Goal: Task Accomplishment & Management: Use online tool/utility

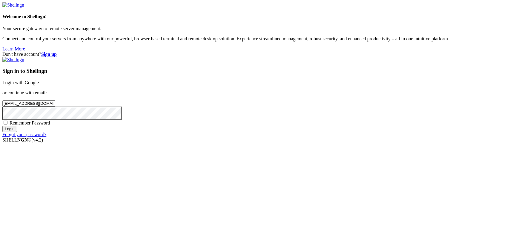
type input "[EMAIL_ADDRESS][DOMAIN_NAME]"
click at [2, 126] on input "Login" at bounding box center [9, 129] width 15 height 6
click at [57, 52] on strong "Sign up" at bounding box center [49, 54] width 16 height 5
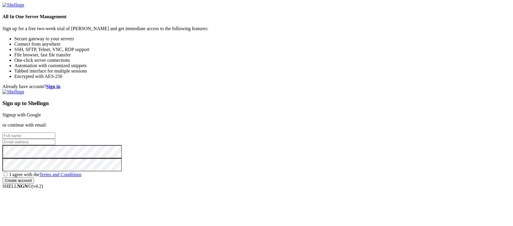
type input "[EMAIL_ADDRESS][DOMAIN_NAME]"
click at [55, 133] on input "text" at bounding box center [28, 136] width 53 height 6
drag, startPoint x: 307, startPoint y: 111, endPoint x: 249, endPoint y: 108, distance: 57.4
click at [249, 108] on div "Already have account? Sign in Sign up to Shellngn Signup with Google or continu…" at bounding box center [256, 134] width 508 height 100
click at [55, 133] on input "text" at bounding box center [28, 136] width 53 height 6
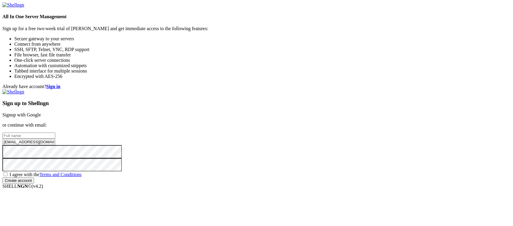
paste input "tomfleming95"
type input "tomfleming95"
click at [81, 172] on span "I agree with the Terms and Conditions" at bounding box center [46, 174] width 72 height 5
click at [7, 172] on input "I agree with the Terms and Conditions" at bounding box center [6, 174] width 4 height 4
checkbox input "true"
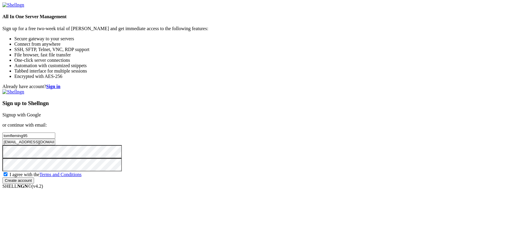
click at [34, 184] on input "Create account" at bounding box center [18, 180] width 32 height 6
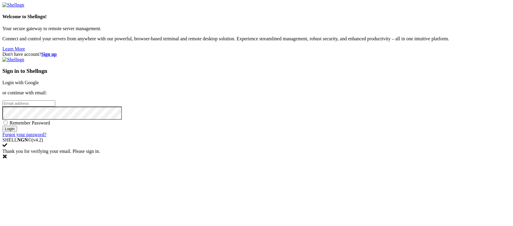
type input "[EMAIL_ADDRESS][DOMAIN_NAME]"
click at [17, 132] on input "Login" at bounding box center [9, 129] width 15 height 6
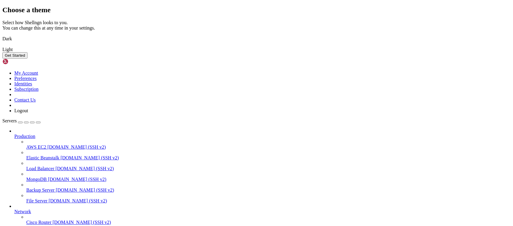
click at [27, 59] on button "Get Started" at bounding box center [14, 55] width 25 height 6
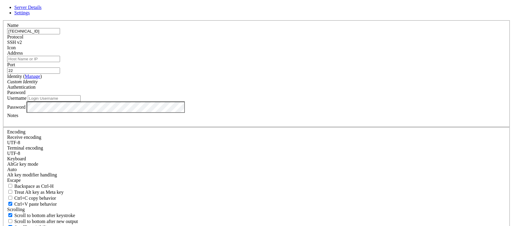
type input "[TECHNICAL_ID]"
click at [60, 62] on input "Address" at bounding box center [33, 59] width 53 height 6
paste input "[TECHNICAL_ID]"
type input "[TECHNICAL_ID]"
click at [81, 101] on input "Username" at bounding box center [54, 98] width 53 height 6
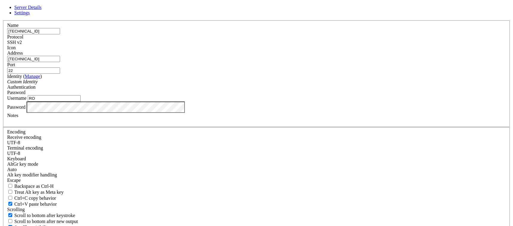
type input "R"
type input "root"
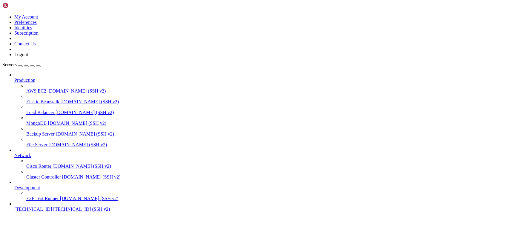
scroll to position [15, 0]
click at [31, 207] on span "[TECHNICAL_ID]" at bounding box center [33, 209] width 38 height 5
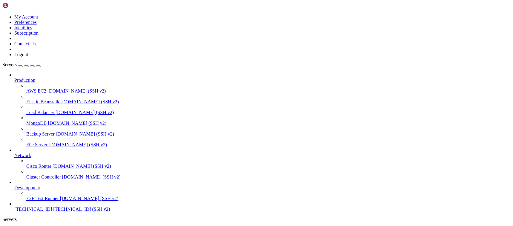
scroll to position [6429, 0]
drag, startPoint x: 53, startPoint y: 469, endPoint x: 10, endPoint y: 449, distance: 47.3
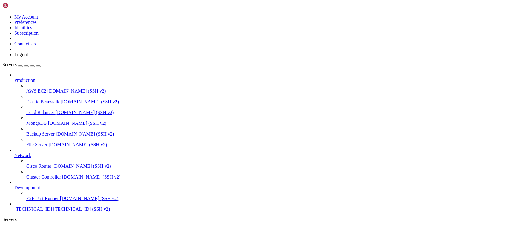
drag, startPoint x: 54, startPoint y: 466, endPoint x: 7, endPoint y: 450, distance: 49.8
drag, startPoint x: 136, startPoint y: 448, endPoint x: 43, endPoint y: 448, distance: 92.8
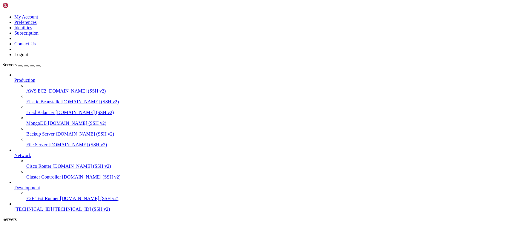
drag, startPoint x: 51, startPoint y: 450, endPoint x: 32, endPoint y: 449, distance: 19.1
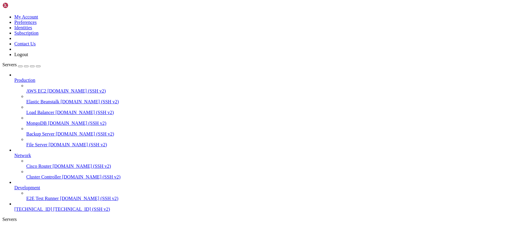
drag, startPoint x: 56, startPoint y: 448, endPoint x: 33, endPoint y: 449, distance: 22.1
